Goal: Information Seeking & Learning: Learn about a topic

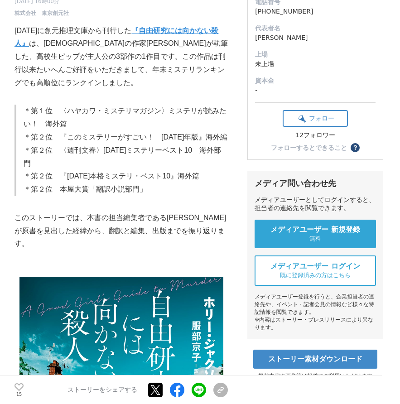
scroll to position [181, 0]
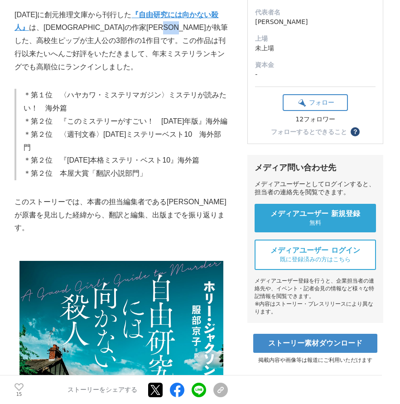
drag, startPoint x: 15, startPoint y: 42, endPoint x: 36, endPoint y: 42, distance: 21.3
click at [36, 42] on p "[DATE]に創元推理文庫から刊行した 『自由研究には向かない殺人』 は、[DEMOGRAPHIC_DATA]の作家[PERSON_NAME]が執筆した、高校…" at bounding box center [120, 41] width 213 height 65
click at [92, 44] on p "[DATE]に創元推理文庫から刊行した 『自由研究には向かない殺人』 は、[DEMOGRAPHIC_DATA]の作家[PERSON_NAME]が執筆した、高校…" at bounding box center [120, 41] width 213 height 65
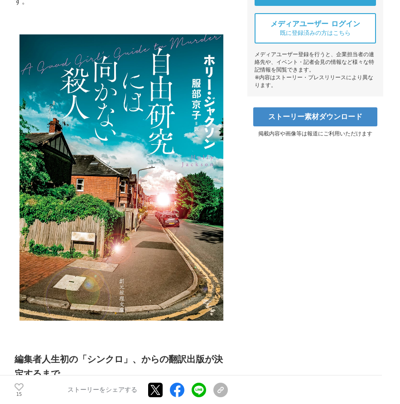
scroll to position [317, 0]
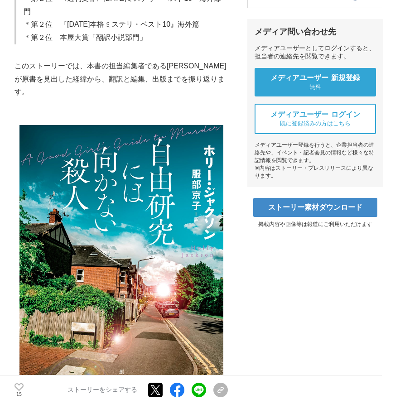
click at [179, 60] on p "このストーリーでは、本書の担当編集者である[PERSON_NAME]が原書を見出した経緯から、翻訳と編集、出版までを振り返ります。" at bounding box center [120, 79] width 213 height 39
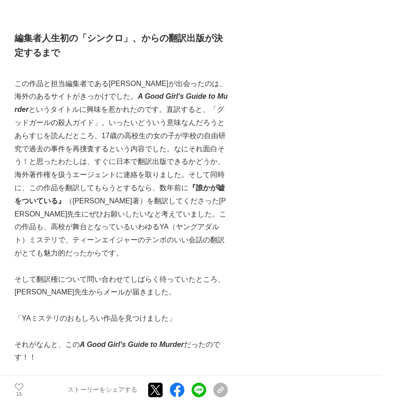
scroll to position [679, 0]
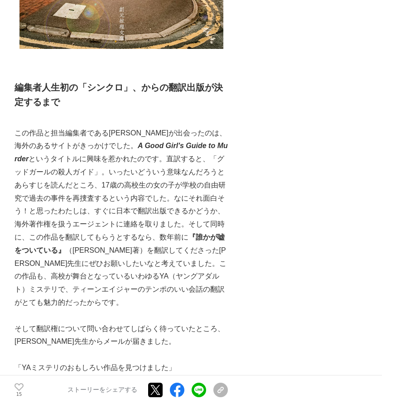
click at [16, 127] on p "この作品と担当編集者である[PERSON_NAME]が出会ったのは、海外のあるサイトがきっかけでした。 A Good Girl's Guide to Murd…" at bounding box center [120, 218] width 213 height 182
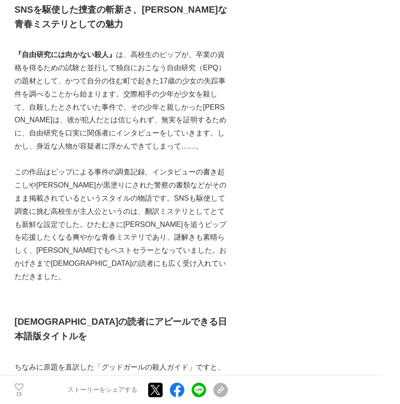
scroll to position [1222, 0]
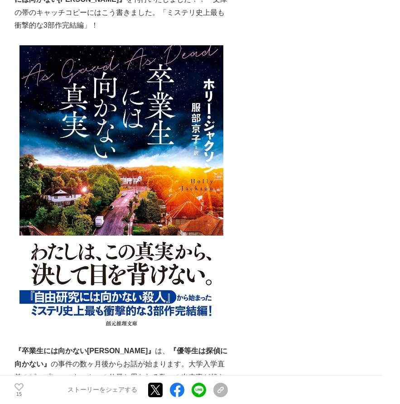
scroll to position [2444, 0]
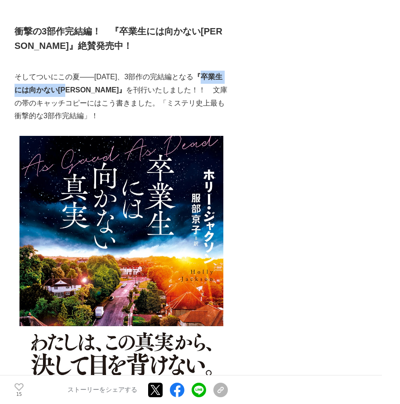
drag, startPoint x: 21, startPoint y: 17, endPoint x: 99, endPoint y: 18, distance: 77.4
click at [99, 73] on strong "『卒業生には向かない[PERSON_NAME]』" at bounding box center [118, 83] width 208 height 21
copy strong "卒業生には向かない[PERSON_NAME]"
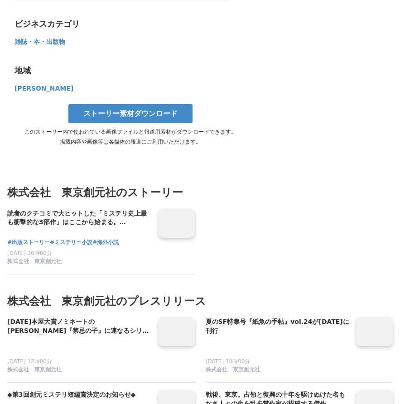
scroll to position [3892, 0]
